Goal: Task Accomplishment & Management: Manage account settings

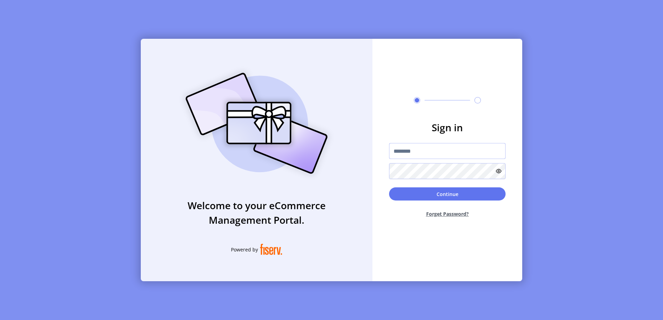
click at [403, 152] on input "text" at bounding box center [447, 151] width 117 height 16
paste input "**********"
type input "**********"
click at [457, 195] on button "Continue" at bounding box center [447, 194] width 117 height 13
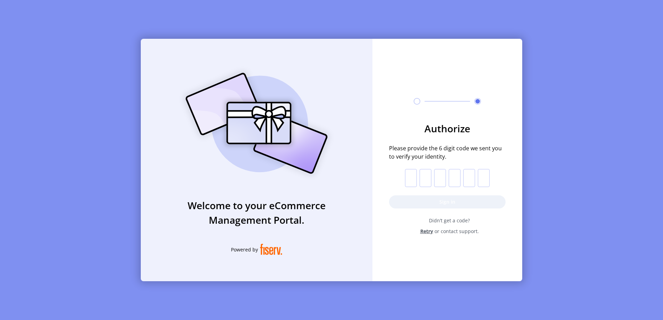
click at [412, 182] on input "text" at bounding box center [411, 178] width 12 height 18
paste input "*"
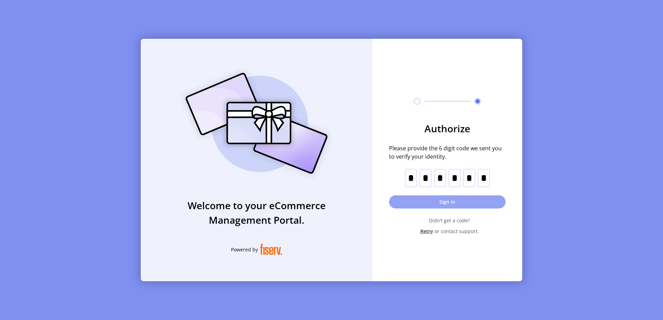
type input "*"
click at [442, 204] on button "Sign in" at bounding box center [447, 202] width 117 height 13
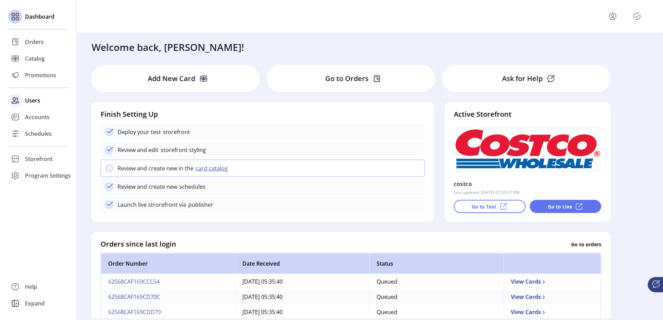
click at [39, 103] on span "Users" at bounding box center [32, 100] width 15 height 8
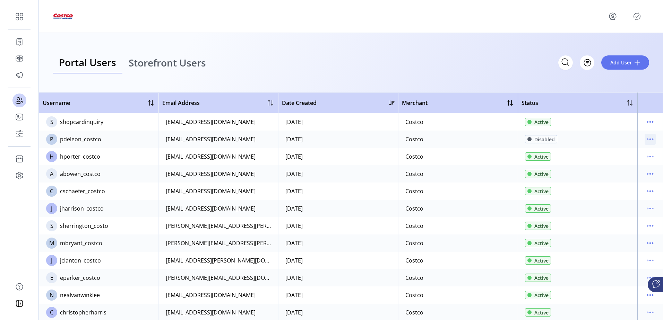
click at [649, 140] on icon "menu" at bounding box center [650, 139] width 11 height 11
click at [631, 162] on span "View Details" at bounding box center [618, 164] width 58 height 6
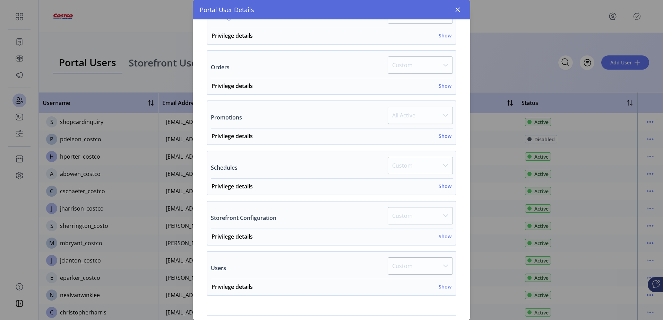
scroll to position [243, 0]
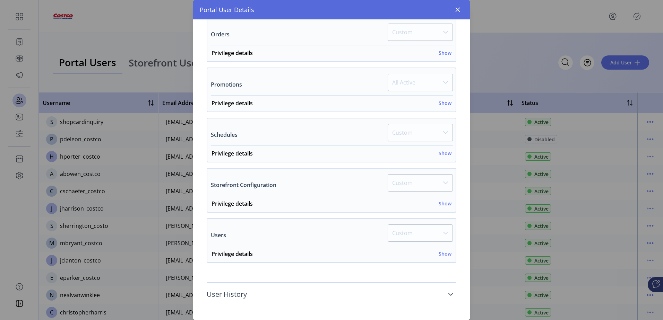
click at [448, 294] on icon at bounding box center [451, 295] width 6 height 6
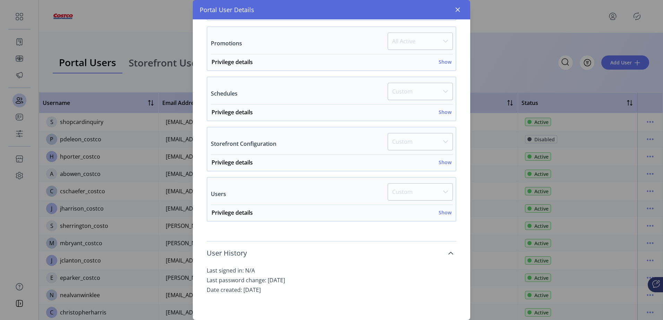
scroll to position [285, 0]
drag, startPoint x: 296, startPoint y: 290, endPoint x: 201, endPoint y: 271, distance: 96.4
click at [201, 271] on div "Privileges Customize navigation visibility. As a default, all items are set to …" at bounding box center [332, 81] width 264 height 464
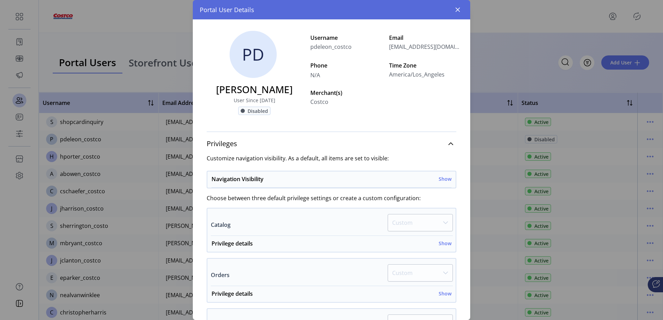
scroll to position [0, 0]
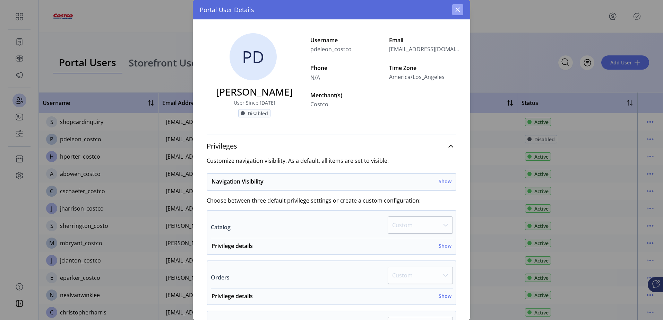
click at [459, 8] on icon "button" at bounding box center [458, 10] width 6 height 6
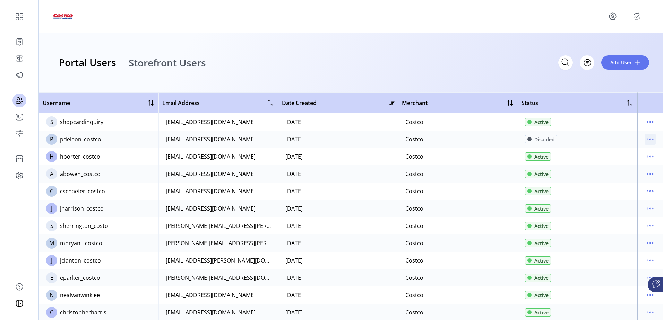
click at [648, 141] on icon "menu" at bounding box center [650, 139] width 11 height 11
click at [624, 165] on span "View Details" at bounding box center [618, 164] width 58 height 6
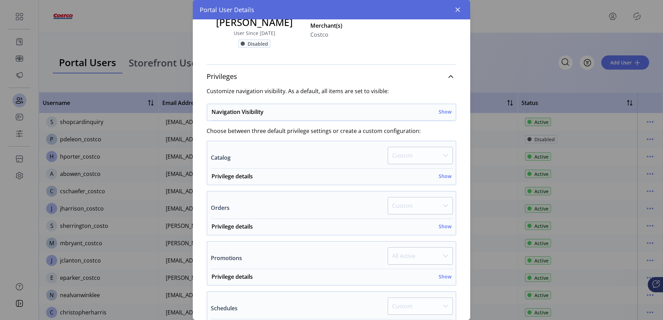
scroll to position [243, 0]
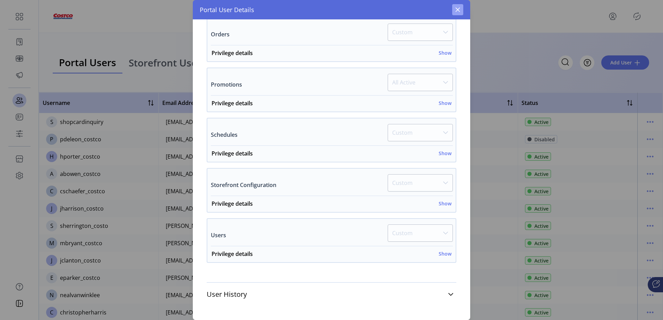
click at [460, 11] on icon "button" at bounding box center [458, 10] width 6 height 6
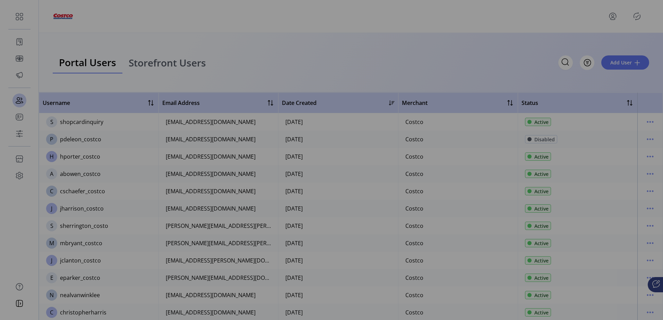
scroll to position [490, 0]
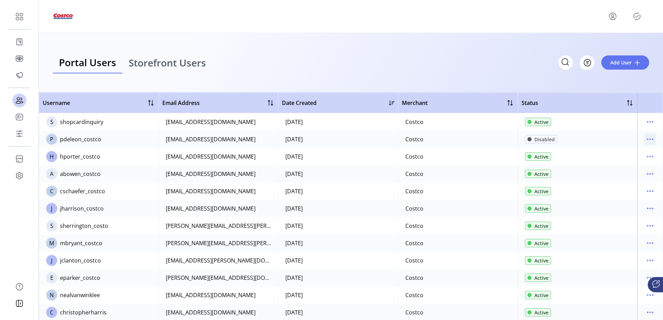
click at [648, 139] on icon "menu" at bounding box center [650, 139] width 11 height 11
click at [611, 152] on span "Edit Details" at bounding box center [618, 153] width 58 height 6
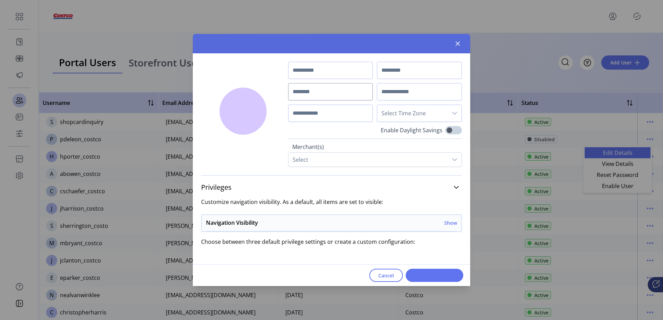
type input "****"
type input "******"
type input "**********"
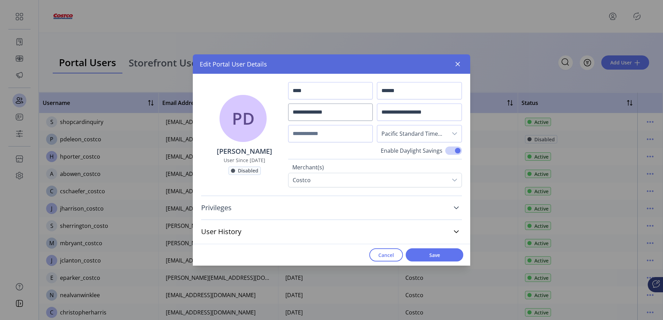
click at [396, 203] on link "Privileges" at bounding box center [331, 207] width 261 height 15
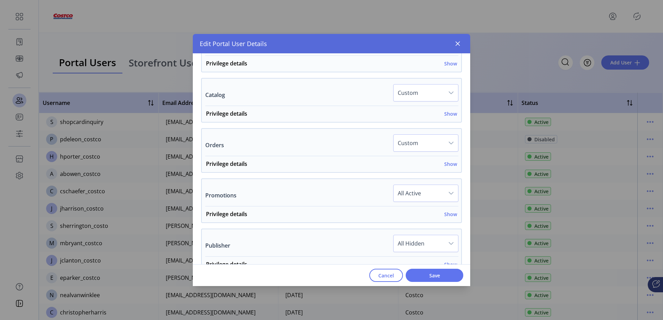
scroll to position [478, 0]
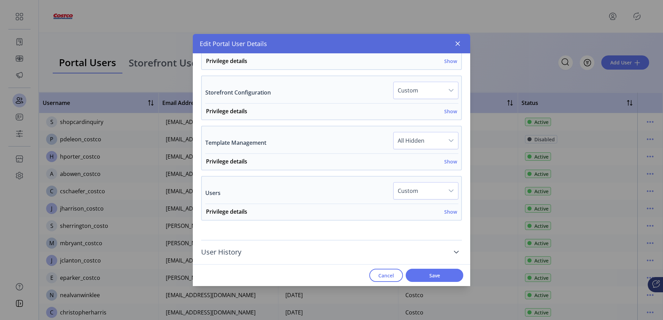
click at [276, 250] on link "User History" at bounding box center [331, 252] width 261 height 15
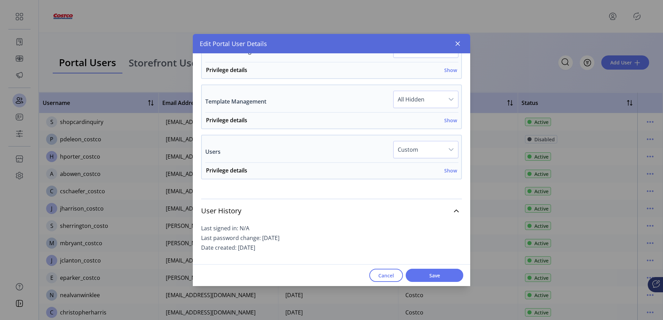
scroll to position [520, 0]
drag, startPoint x: 198, startPoint y: 234, endPoint x: 301, endPoint y: 247, distance: 103.9
click at [383, 277] on span "Cancel" at bounding box center [386, 275] width 16 height 7
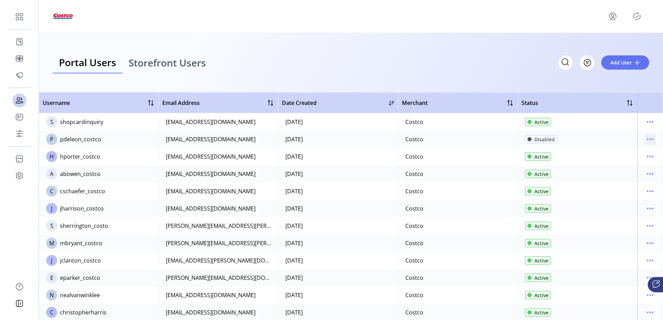
click at [650, 140] on icon "menu" at bounding box center [650, 139] width 11 height 11
click at [334, 42] on div "Portal Users Storefront Users Filter Add User" at bounding box center [351, 63] width 624 height 60
